Goal: Check status: Check status

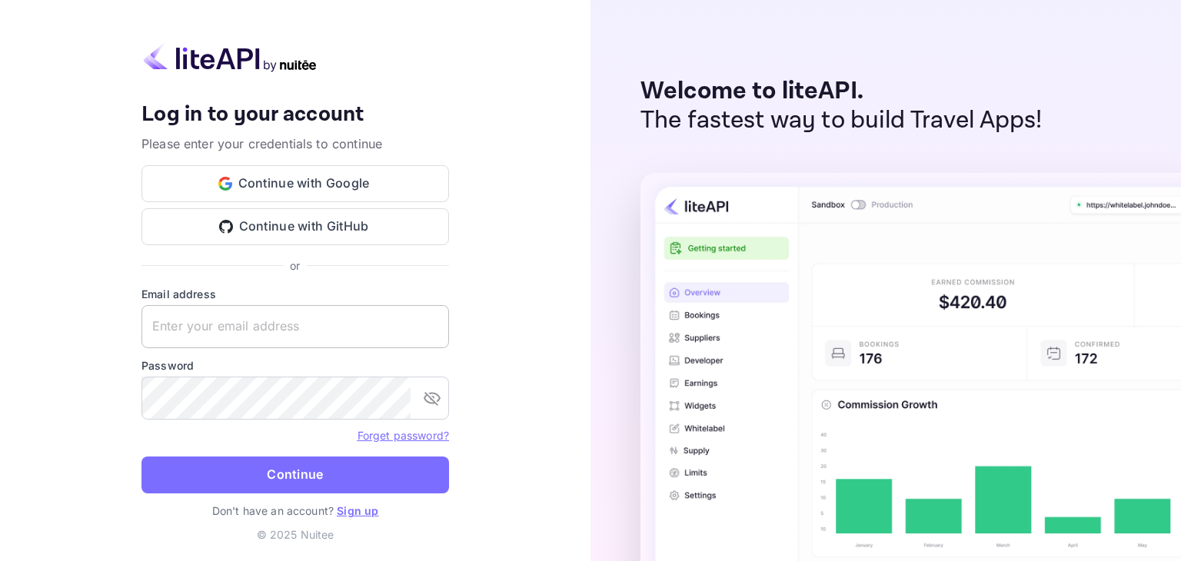
click at [237, 338] on input "text" at bounding box center [295, 326] width 308 height 43
paste input "[EMAIL_ADDRESS][DOMAIN_NAME]"
type input "[EMAIL_ADDRESS][DOMAIN_NAME]"
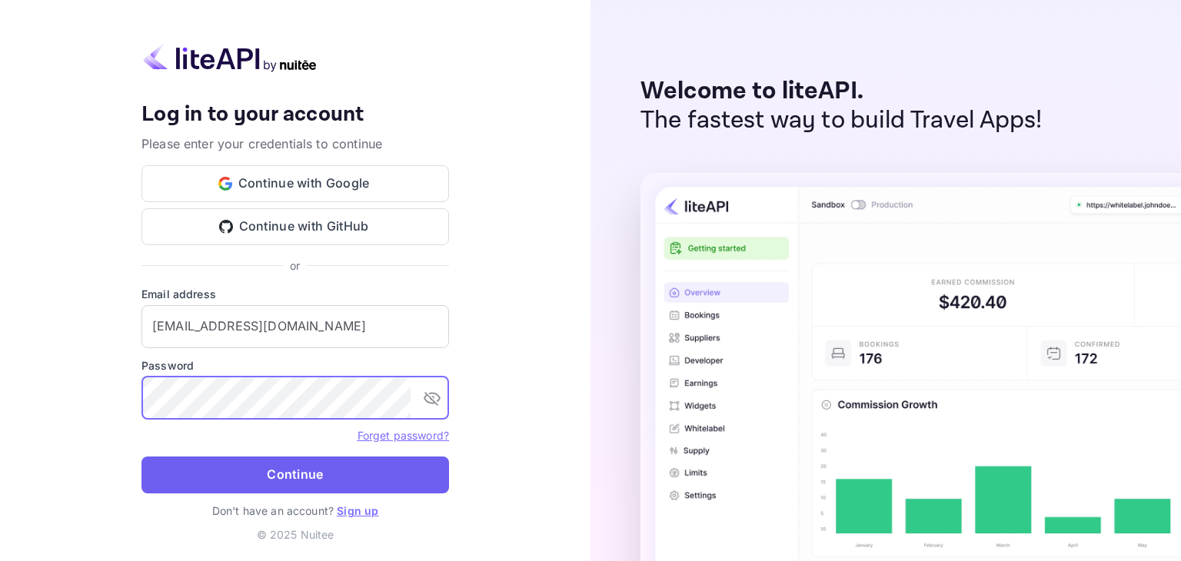
click at [240, 471] on button "Continue" at bounding box center [295, 475] width 308 height 37
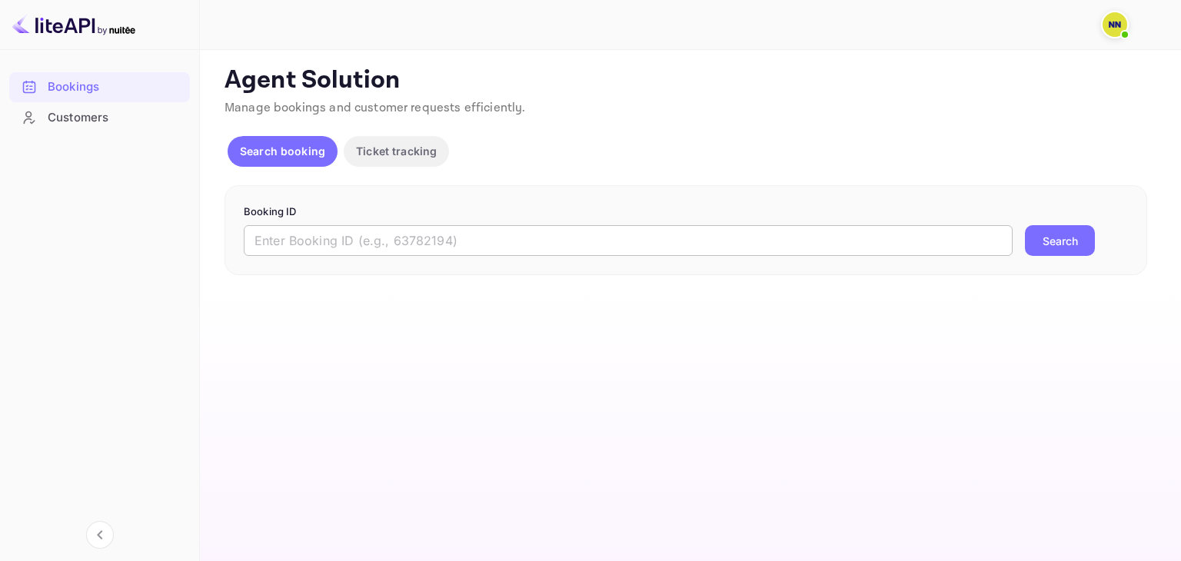
click at [397, 248] on input "text" at bounding box center [628, 240] width 769 height 31
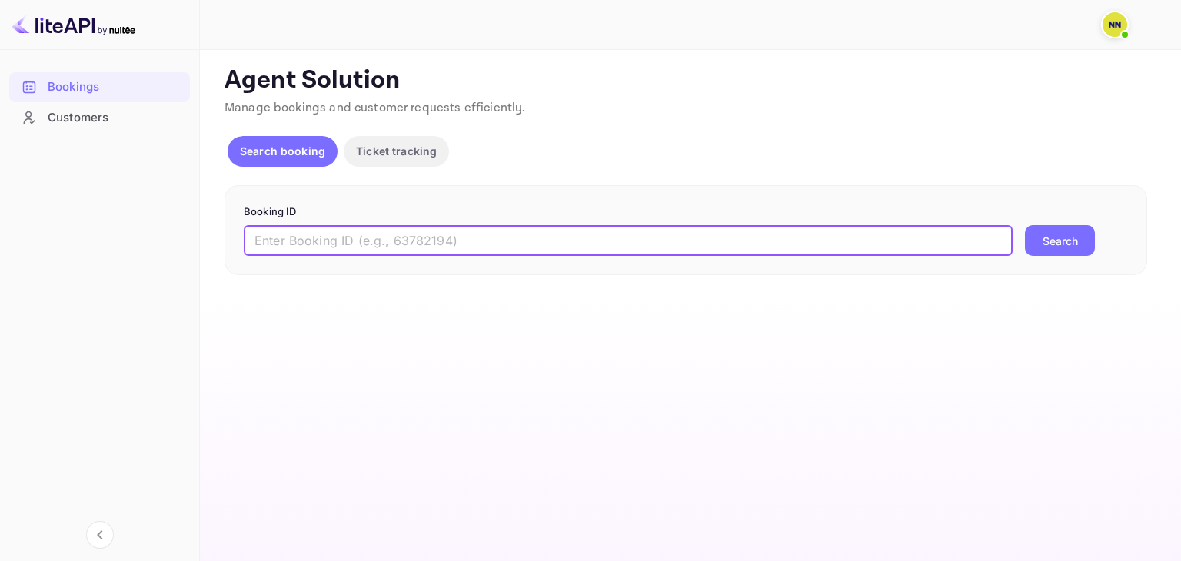
paste input "7422536"
type input "7422536"
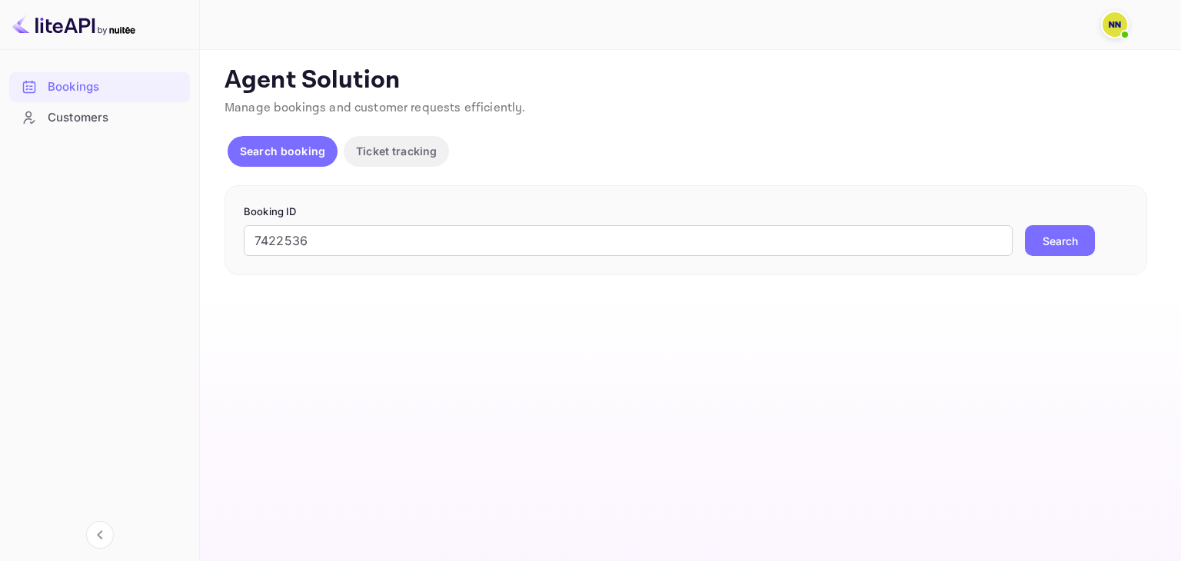
click at [1036, 241] on button "Search" at bounding box center [1060, 240] width 70 height 31
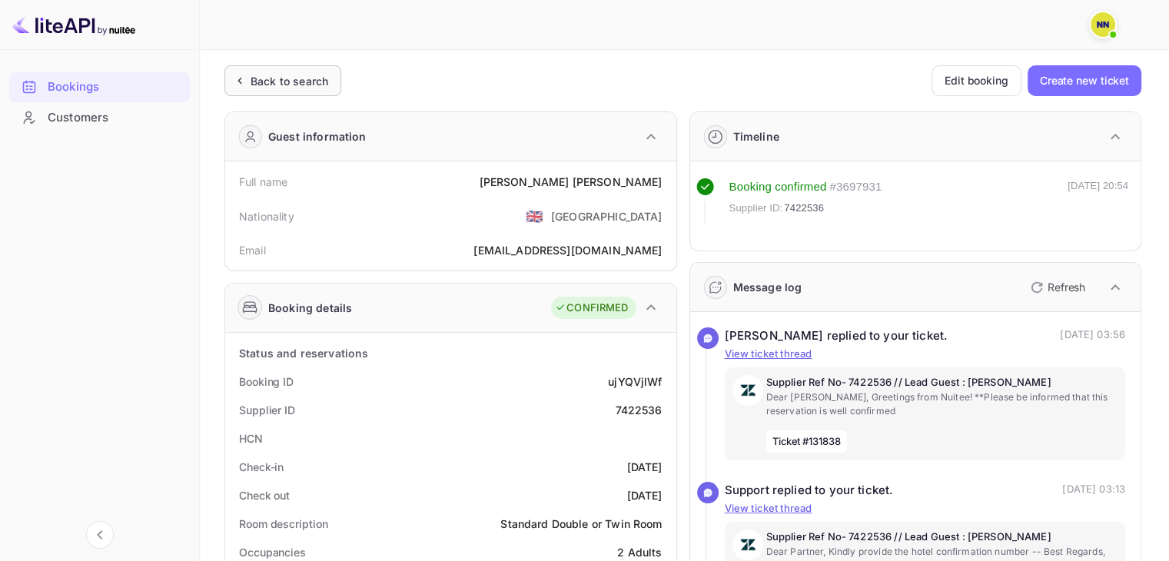
click at [306, 82] on div "Back to search" at bounding box center [290, 81] width 78 height 16
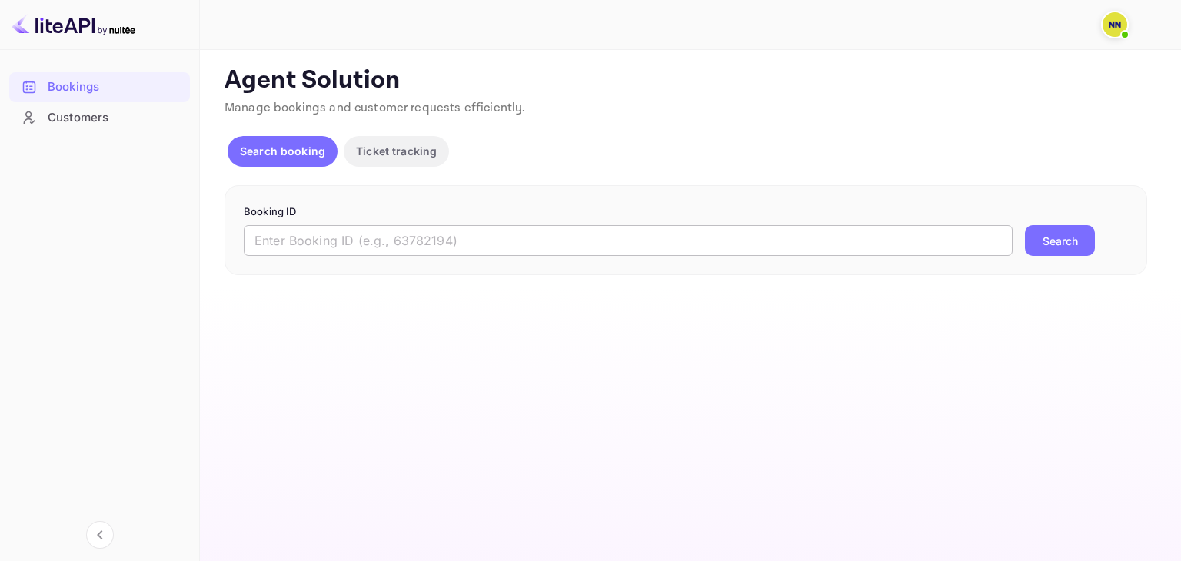
click at [284, 249] on input "text" at bounding box center [628, 240] width 769 height 31
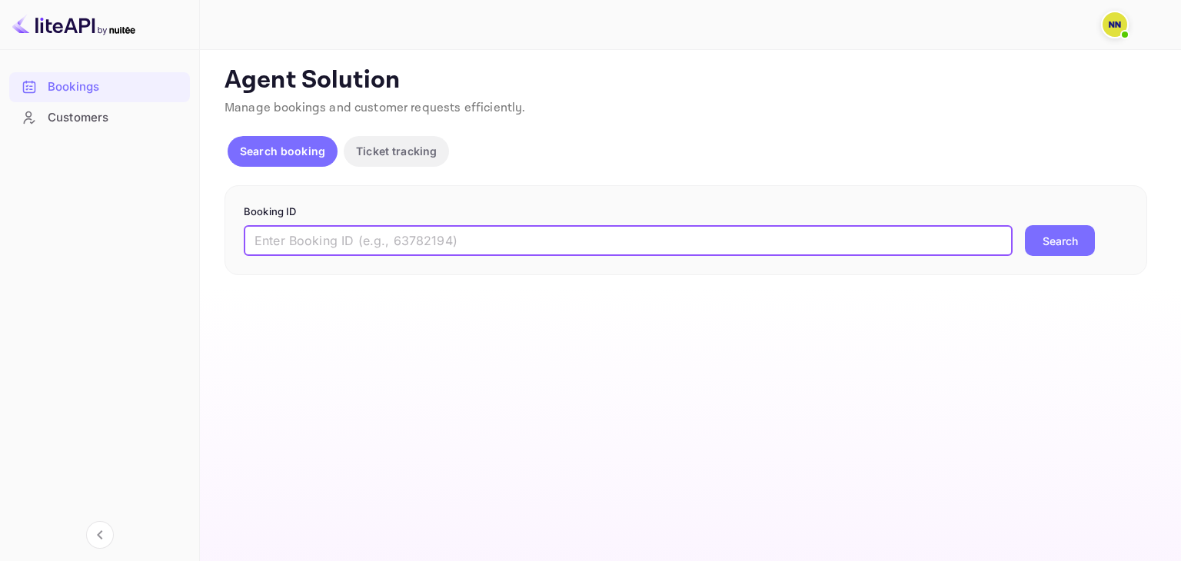
paste input "8870384"
type input "8870384"
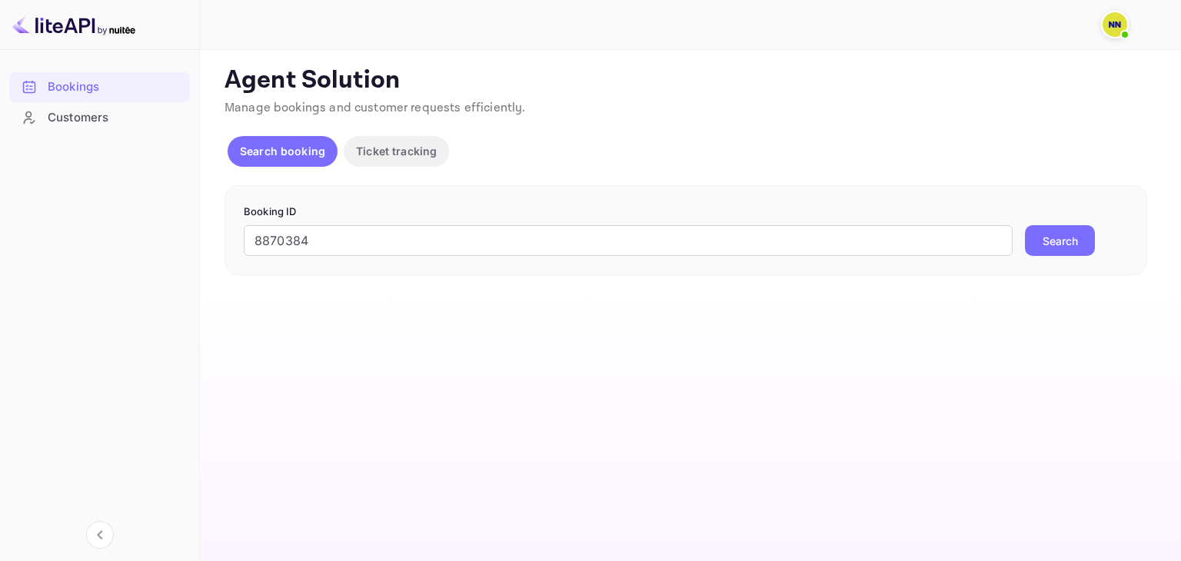
click at [1056, 241] on button "Search" at bounding box center [1060, 240] width 70 height 31
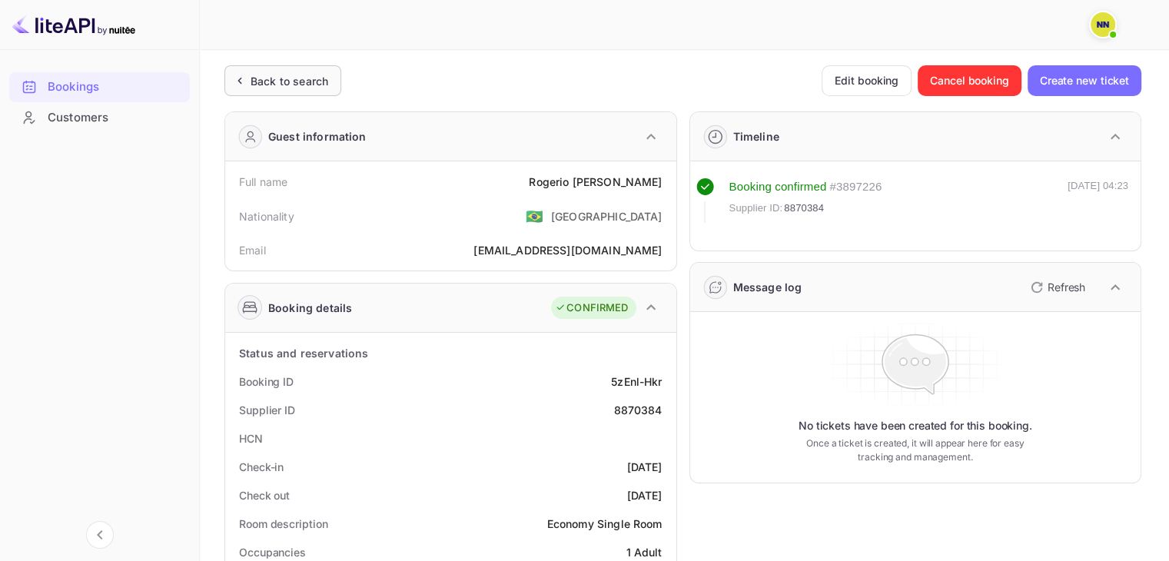
click at [275, 75] on div "Back to search" at bounding box center [290, 81] width 78 height 16
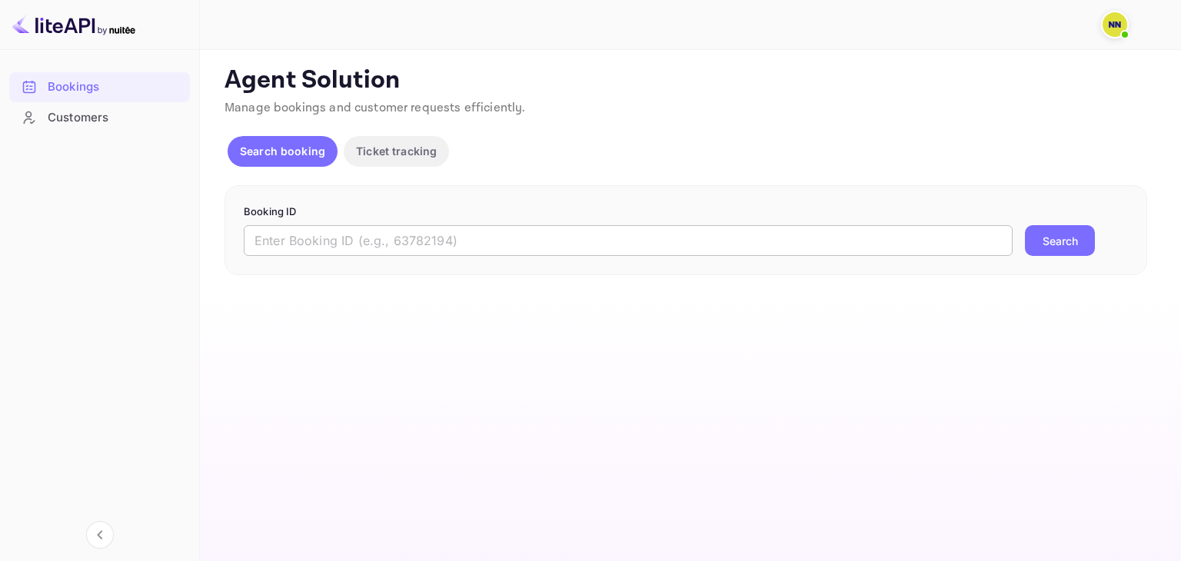
click at [288, 238] on input "text" at bounding box center [628, 240] width 769 height 31
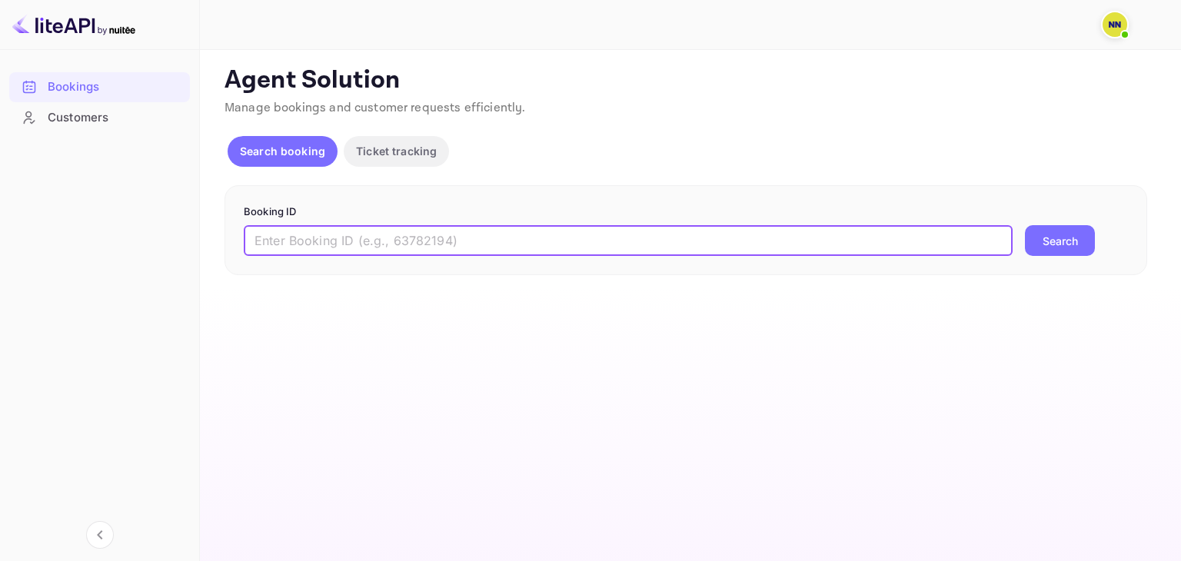
paste input "8839640"
type input "8839640"
click at [1065, 247] on button "Search" at bounding box center [1060, 240] width 70 height 31
